Goal: Information Seeking & Learning: Learn about a topic

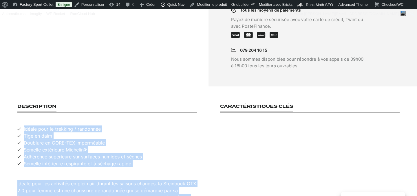
scroll to position [297, 0]
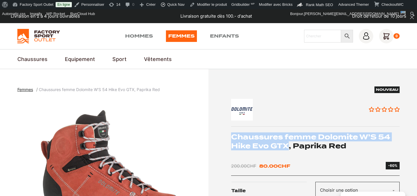
drag, startPoint x: 232, startPoint y: 136, endPoint x: 287, endPoint y: 143, distance: 55.2
click at [287, 143] on h1 "Chaussures femme Dolomite W’S 54 Hike Evo GTX, Paprika Red" at bounding box center [315, 142] width 169 height 18
copy h1 "Chaussures femme [PERSON_NAME] W’S 54 Hike Evo GTX"
click at [90, 145] on img "1 of 3" at bounding box center [111, 171] width 188 height 145
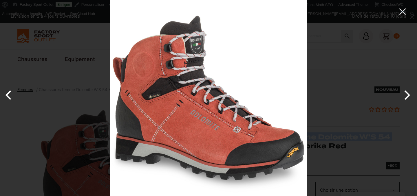
click at [43, 117] on div at bounding box center [208, 98] width 417 height 196
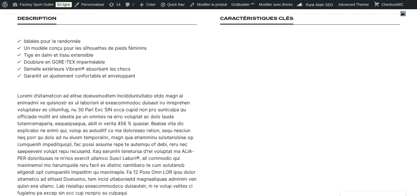
scroll to position [391, 0]
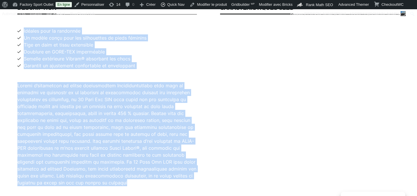
drag, startPoint x: 24, startPoint y: 34, endPoint x: 151, endPoint y: 194, distance: 204.9
click at [151, 194] on section "Description Idéales pour la randonnée Un modèle conçu pour les silhouettes de p…" at bounding box center [208, 95] width 417 height 215
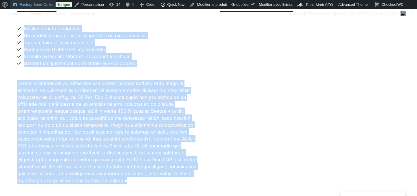
copy div "Loremip dolo si ametconse Ad elitse doeiu temp inc utlaboreetd ma aliqu enimadm…"
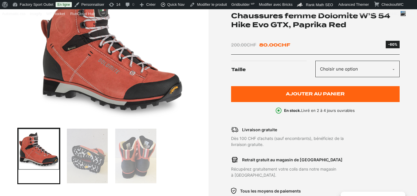
scroll to position [0, 0]
